Goal: Check status: Check status

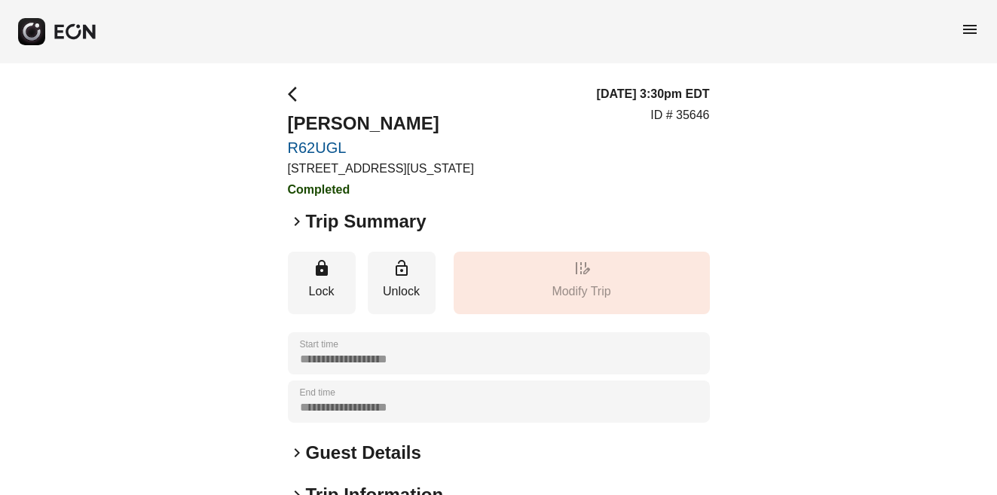
click at [971, 29] on span "menu" at bounding box center [970, 29] width 18 height 18
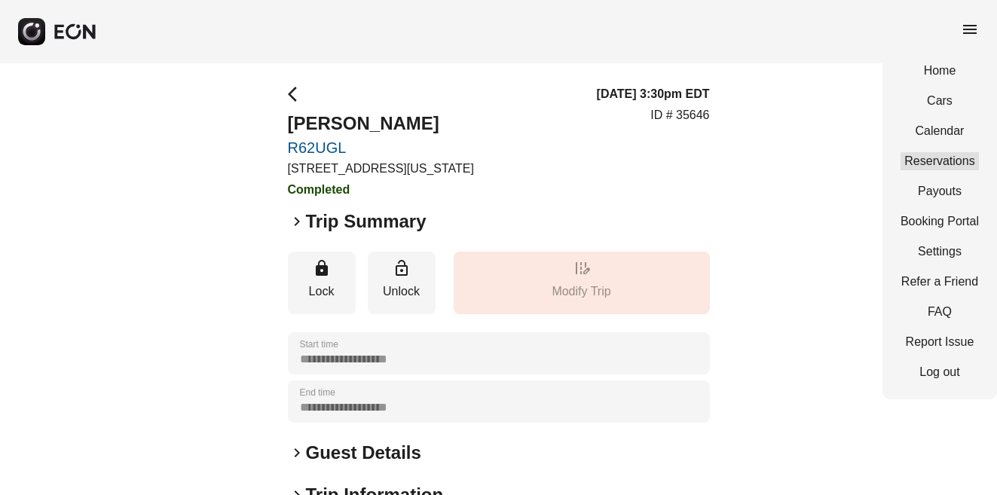
click at [958, 161] on link "Reservations" at bounding box center [939, 161] width 78 height 18
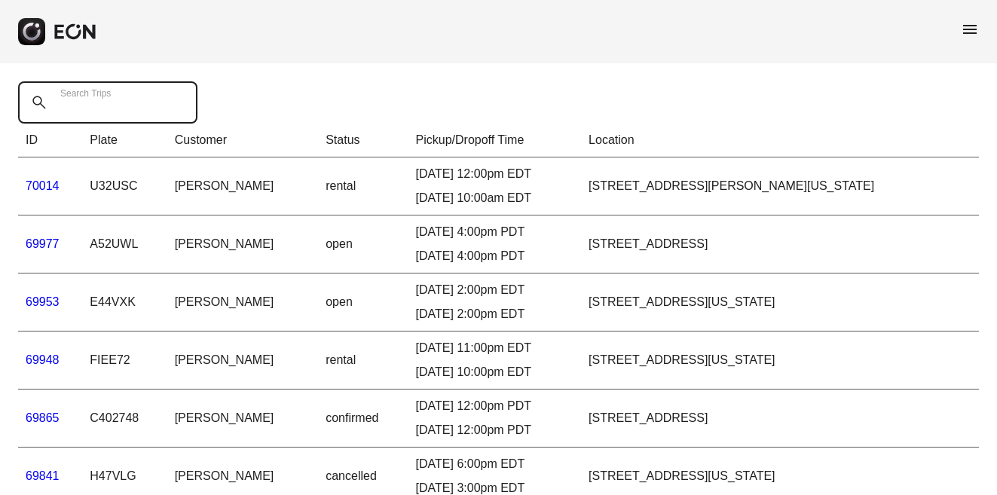
click at [108, 115] on Trips "Search Trips" at bounding box center [107, 102] width 179 height 42
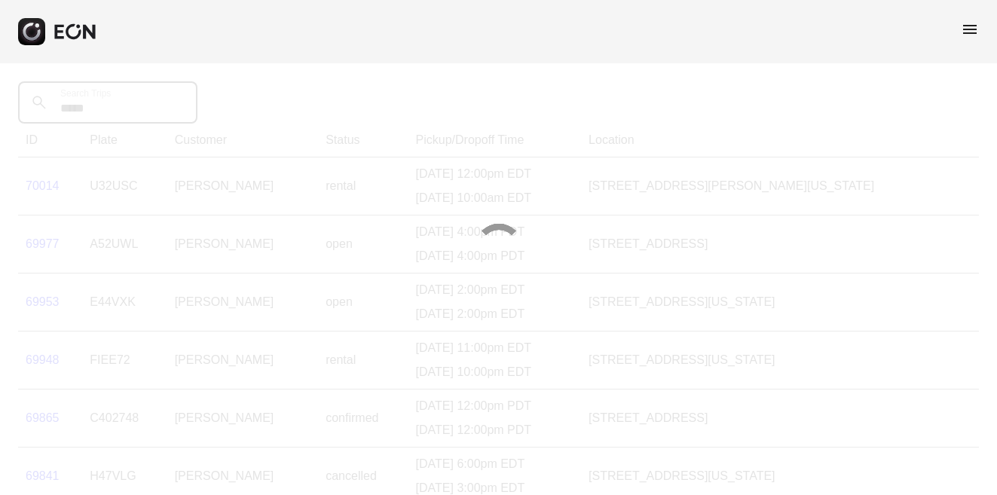
type Trips "*****"
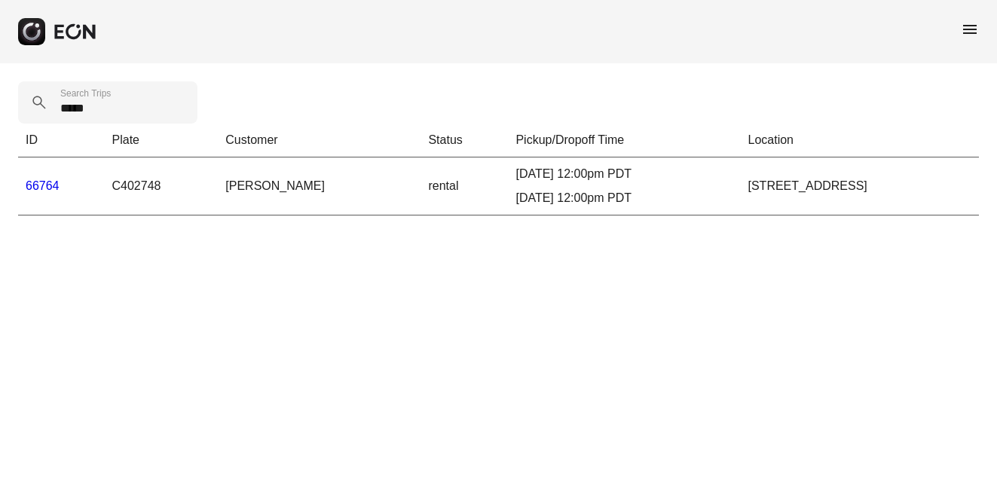
click at [42, 185] on link "66764" at bounding box center [43, 185] width 34 height 13
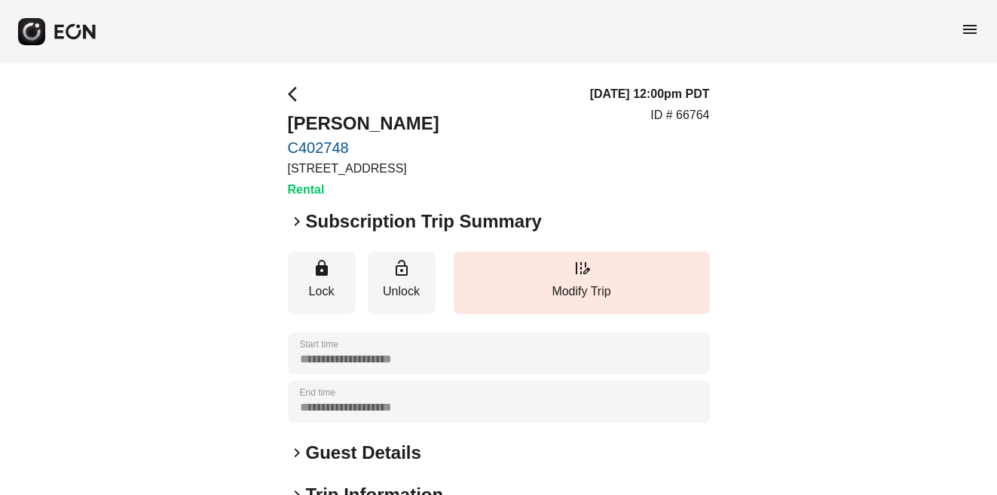
scroll to position [257, 0]
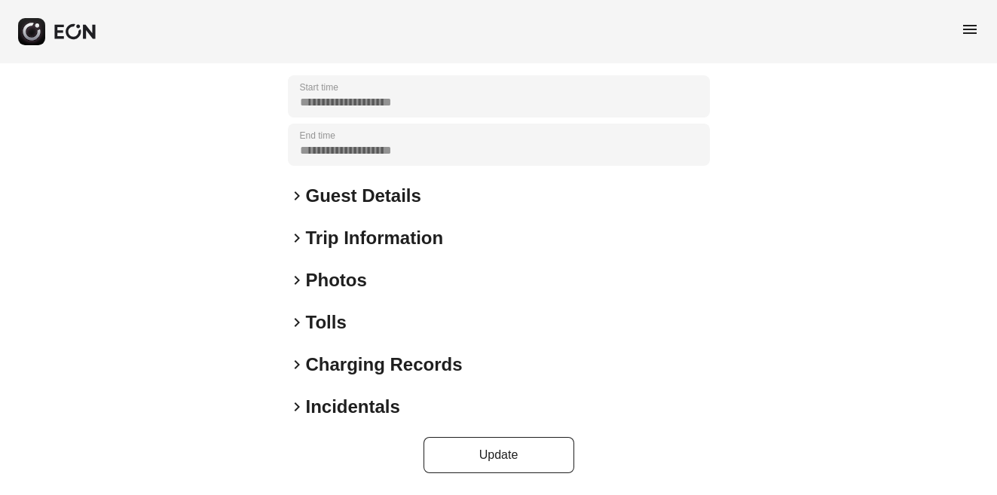
click at [295, 280] on span "keyboard_arrow_right" at bounding box center [297, 280] width 18 height 18
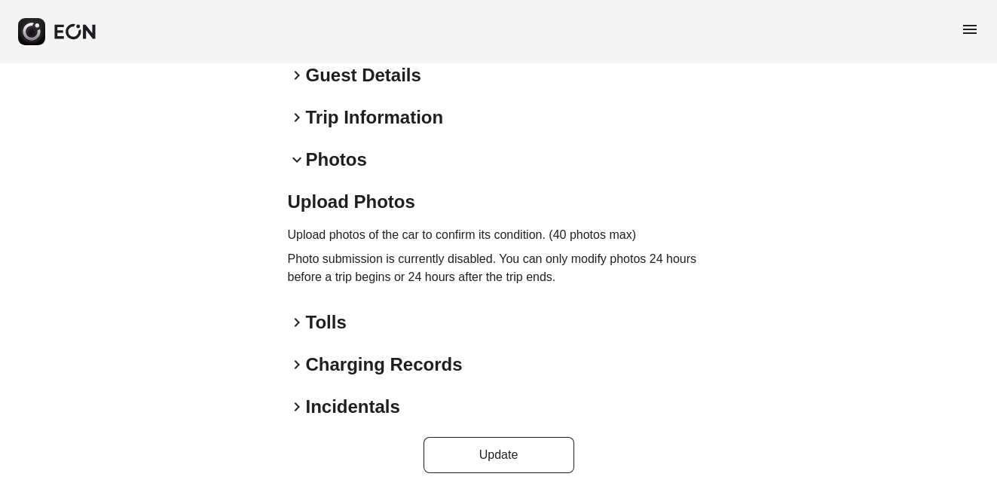
scroll to position [0, 0]
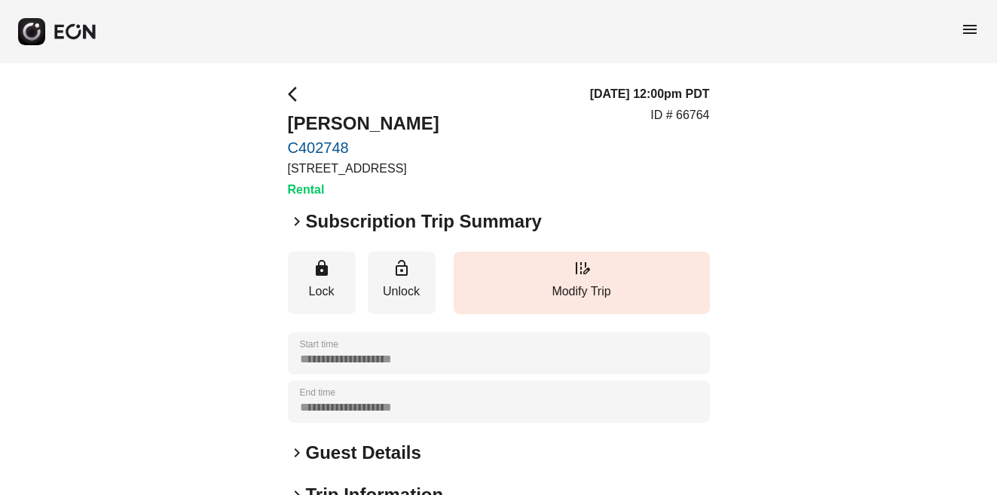
click at [973, 33] on span "menu" at bounding box center [970, 29] width 18 height 18
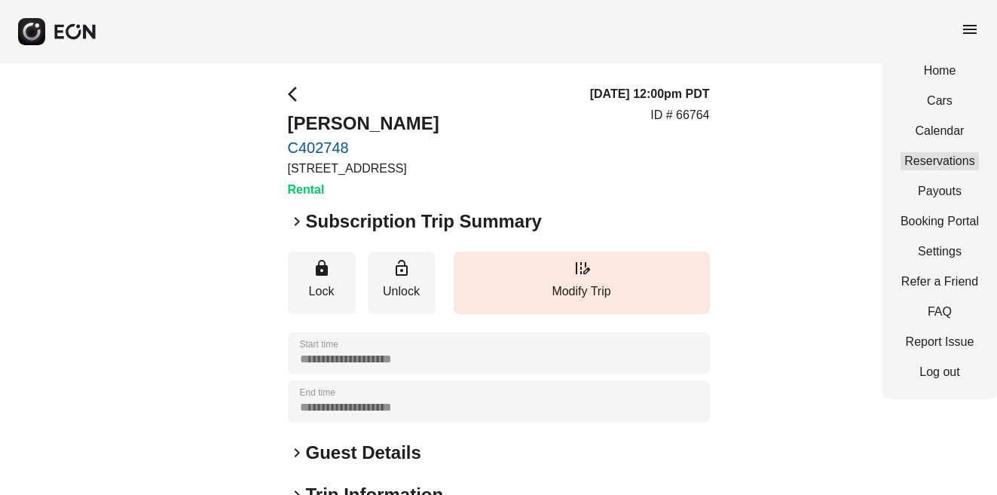
click at [950, 160] on link "Reservations" at bounding box center [939, 161] width 78 height 18
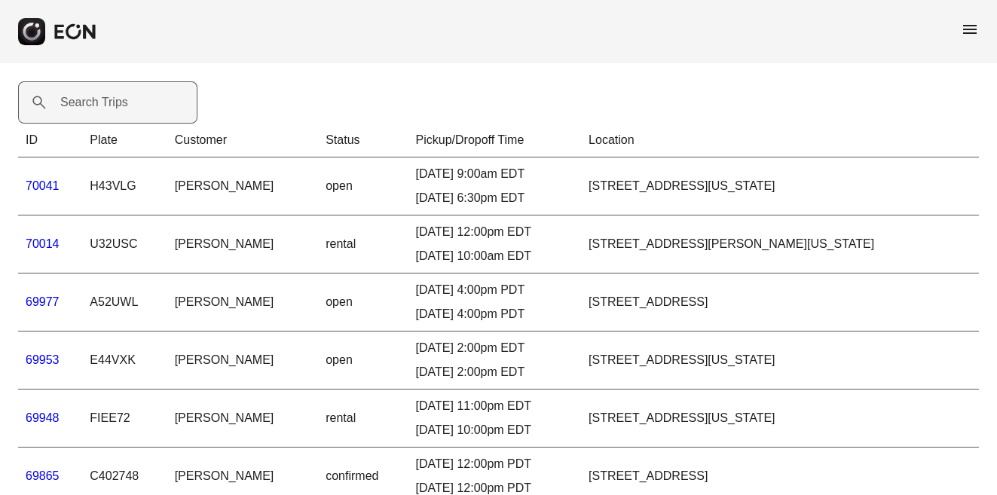
click at [109, 108] on label "Search Trips" at bounding box center [94, 102] width 68 height 18
click at [109, 108] on Trips "Search Trips" at bounding box center [107, 102] width 179 height 42
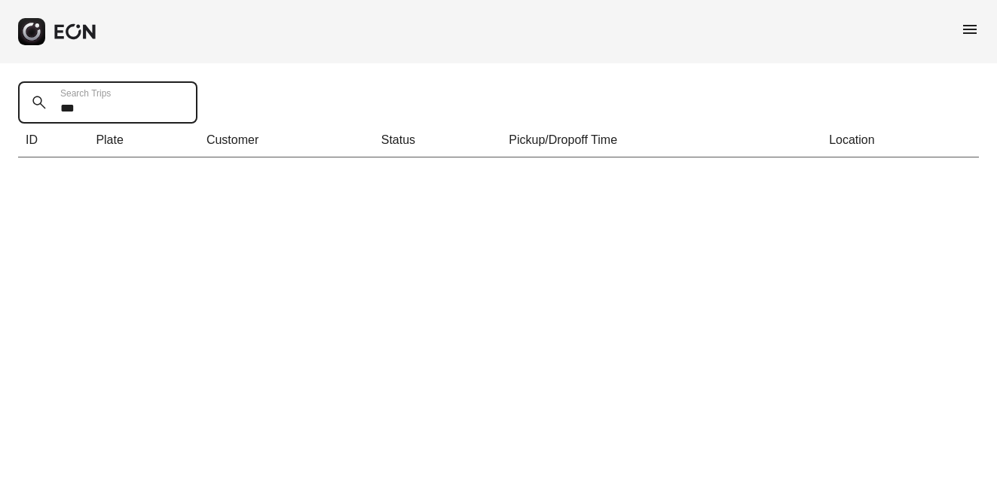
type Trips "*****"
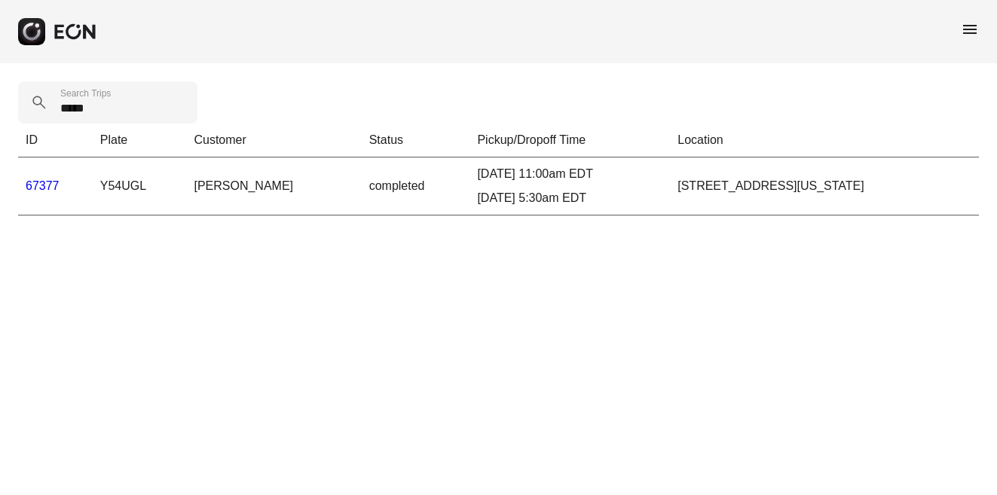
click at [50, 188] on link "67377" at bounding box center [43, 185] width 34 height 13
